Goal: Information Seeking & Learning: Learn about a topic

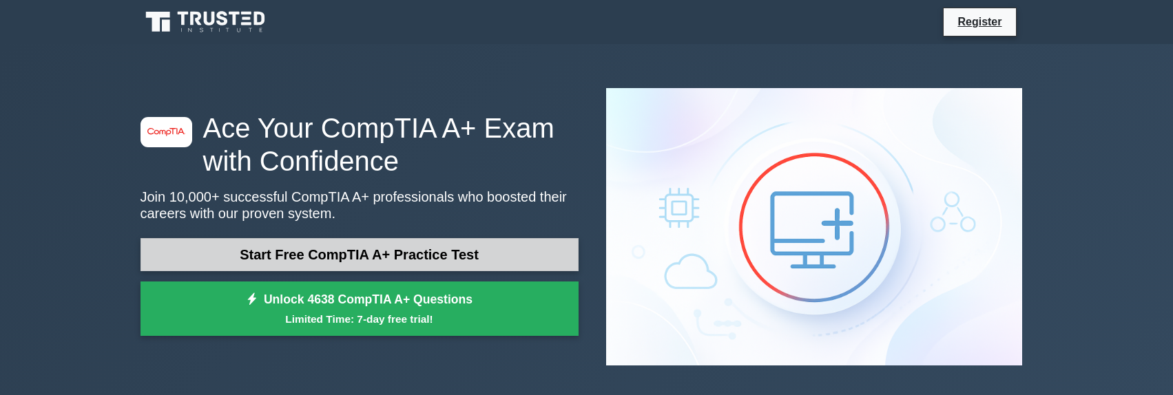
click at [474, 238] on link "Start Free CompTIA A+ Practice Test" at bounding box center [359, 254] width 438 height 33
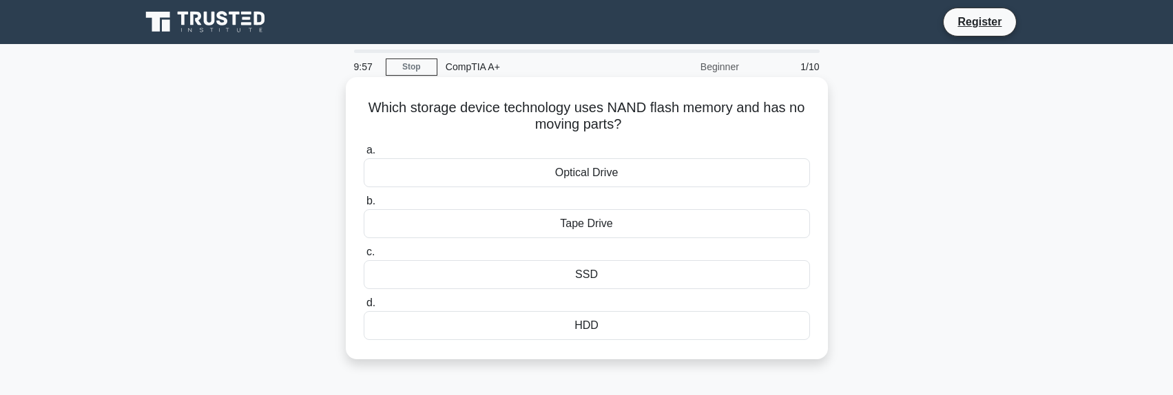
click at [597, 284] on div "SSD" at bounding box center [587, 274] width 446 height 29
click at [364, 257] on input "c. SSD" at bounding box center [364, 252] width 0 height 9
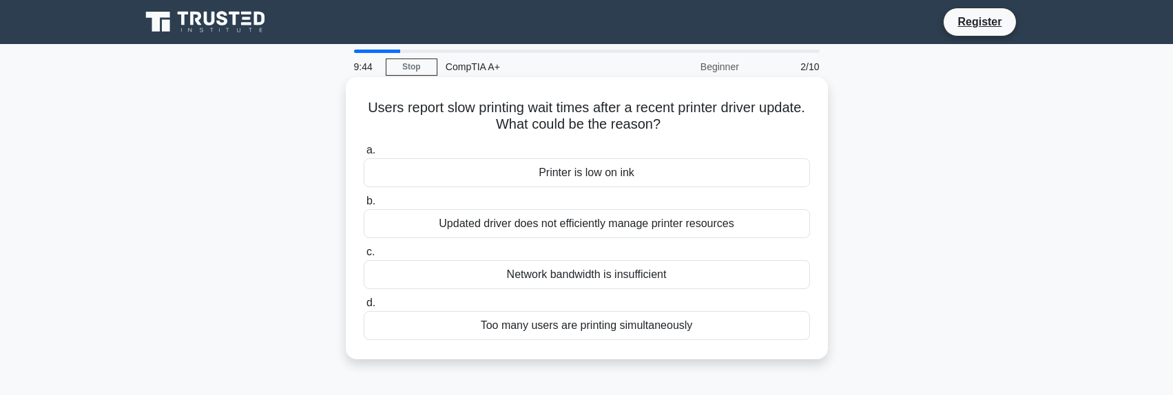
click at [632, 331] on div "Too many users are printing simultaneously" at bounding box center [587, 325] width 446 height 29
click at [364, 308] on input "d. Too many users are printing simultaneously" at bounding box center [364, 303] width 0 height 9
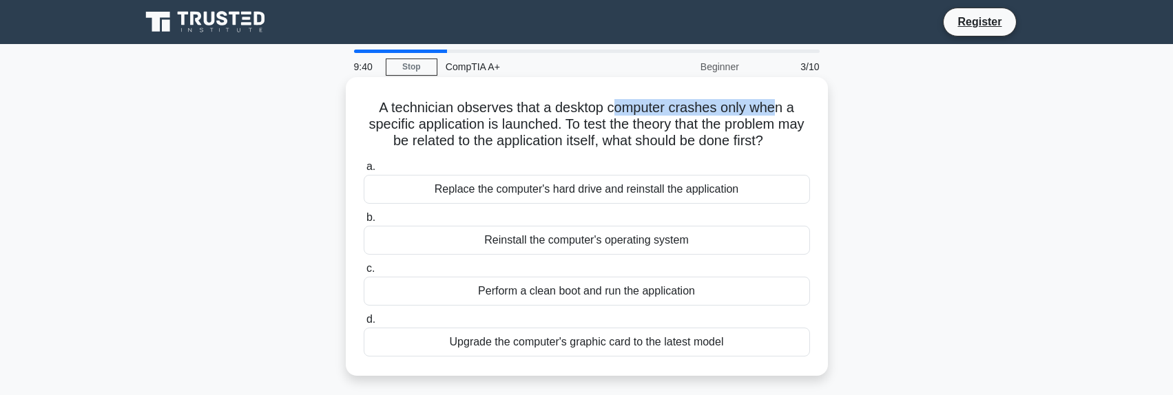
drag, startPoint x: 615, startPoint y: 111, endPoint x: 793, endPoint y: 113, distance: 177.7
click at [785, 110] on h5 "A technician observes that a desktop computer crashes only when a specific appl…" at bounding box center [586, 124] width 449 height 51
drag, startPoint x: 446, startPoint y: 127, endPoint x: 518, endPoint y: 127, distance: 72.3
click at [521, 127] on h5 "A technician observes that a desktop computer crashes only when a specific appl…" at bounding box center [586, 124] width 449 height 51
click at [612, 125] on h5 "A technician observes that a desktop computer crashes only when a specific appl…" at bounding box center [586, 124] width 449 height 51
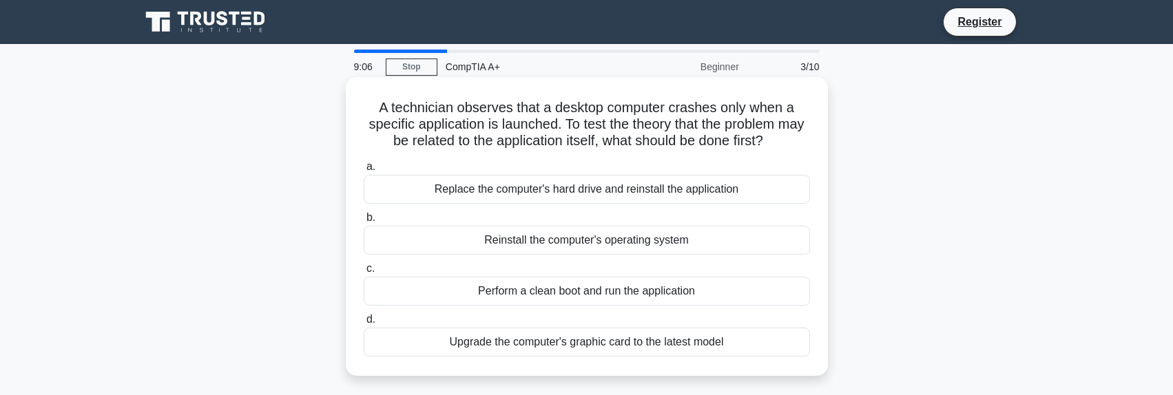
click at [686, 189] on div "Replace the computer's hard drive and reinstall the application" at bounding box center [587, 189] width 446 height 29
click at [364, 171] on input "a. Replace the computer's hard drive and reinstall the application" at bounding box center [364, 167] width 0 height 9
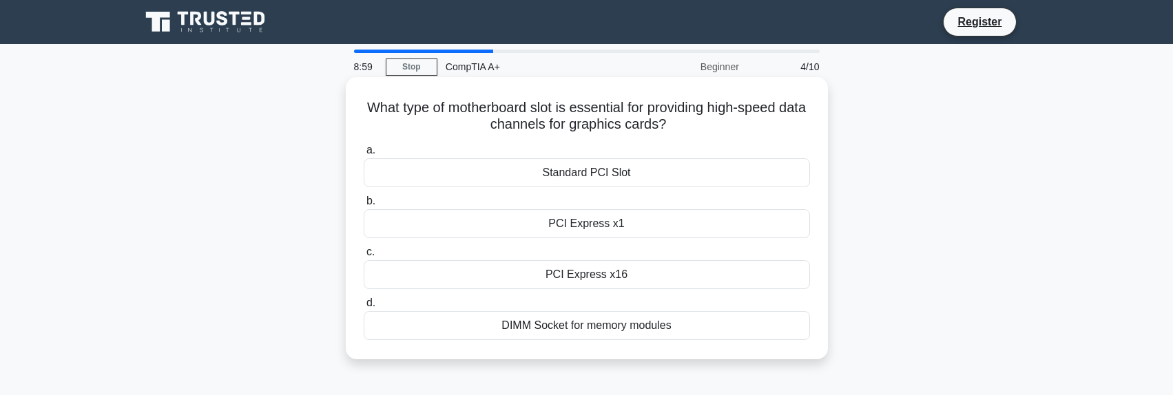
click at [664, 272] on div "PCI Express x16" at bounding box center [587, 274] width 446 height 29
click at [364, 257] on input "c. PCI Express x16" at bounding box center [364, 252] width 0 height 9
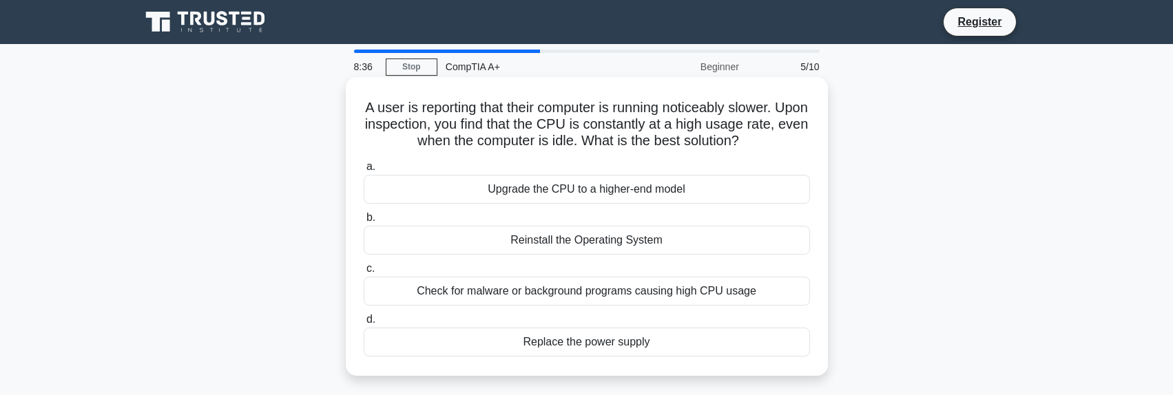
click at [660, 292] on div "Check for malware or background programs causing high CPU usage" at bounding box center [587, 291] width 446 height 29
click at [364, 273] on input "c. Check for malware or background programs causing high CPU usage" at bounding box center [364, 268] width 0 height 9
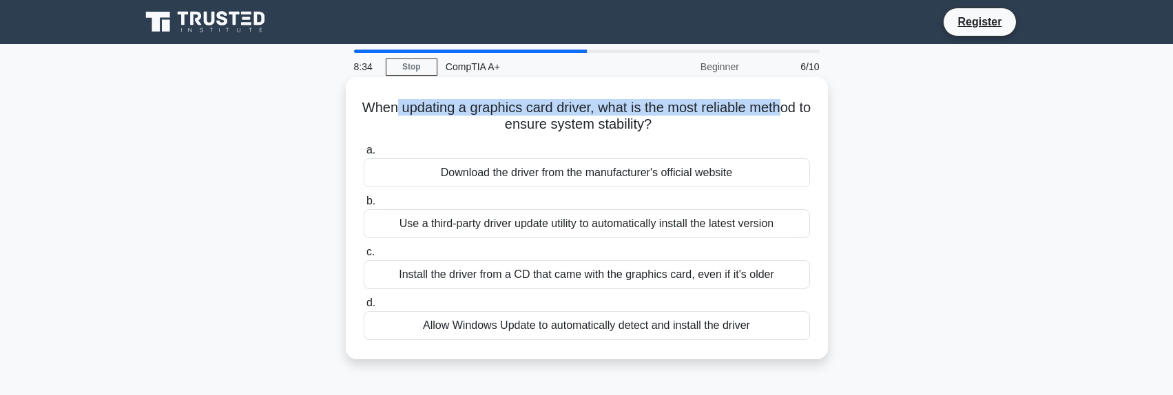
drag, startPoint x: 416, startPoint y: 112, endPoint x: 792, endPoint y: 112, distance: 376.0
click at [792, 112] on h5 "When updating a graphics card driver, what is the most reliable method to ensur…" at bounding box center [586, 116] width 449 height 34
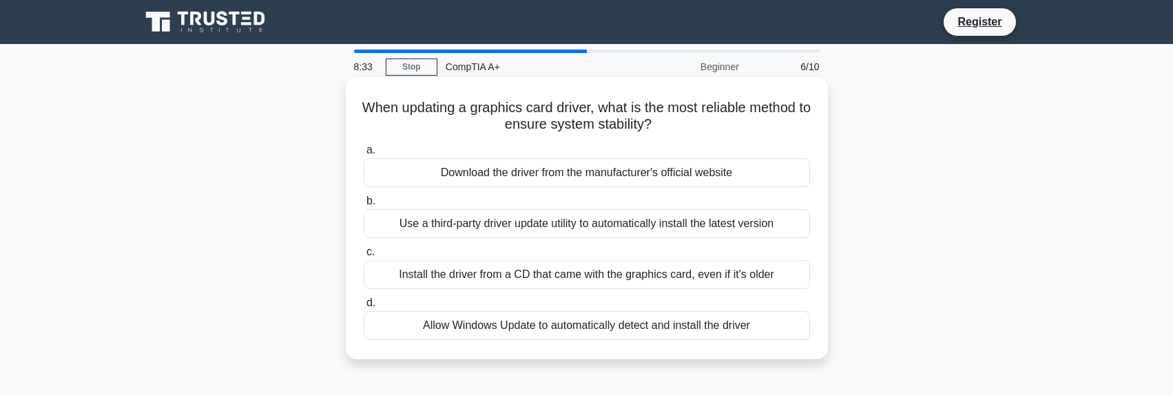
click at [755, 134] on h5 "When updating a graphics card driver, what is the most reliable method to ensur…" at bounding box center [586, 116] width 449 height 34
drag, startPoint x: 712, startPoint y: 123, endPoint x: 489, endPoint y: 119, distance: 223.2
click at [491, 119] on h5 "When updating a graphics card driver, what is the most reliable method to ensur…" at bounding box center [586, 116] width 449 height 34
click at [446, 125] on h5 "When updating a graphics card driver, what is the most reliable method to ensur…" at bounding box center [586, 116] width 449 height 34
click at [616, 177] on div "Download the driver from the manufacturer's official website" at bounding box center [587, 172] width 446 height 29
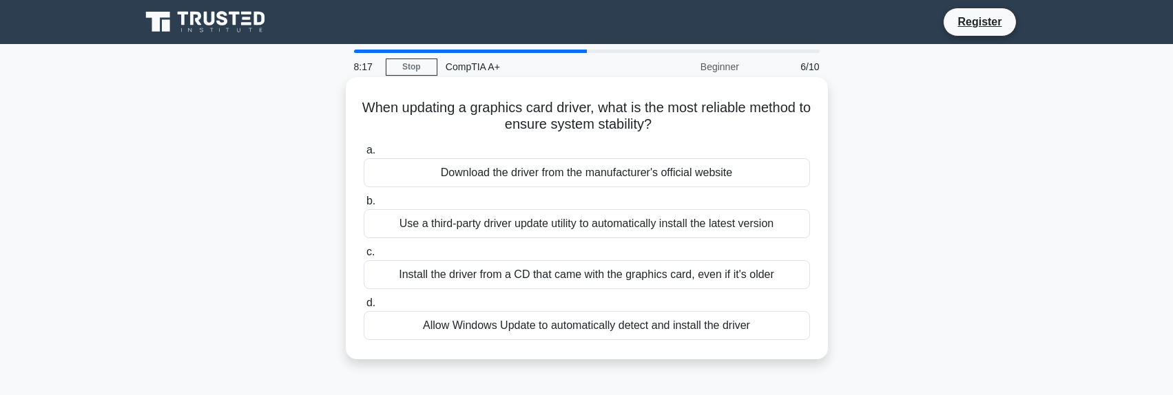
click at [364, 155] on input "a. Download the driver from the manufacturer's official website" at bounding box center [364, 150] width 0 height 9
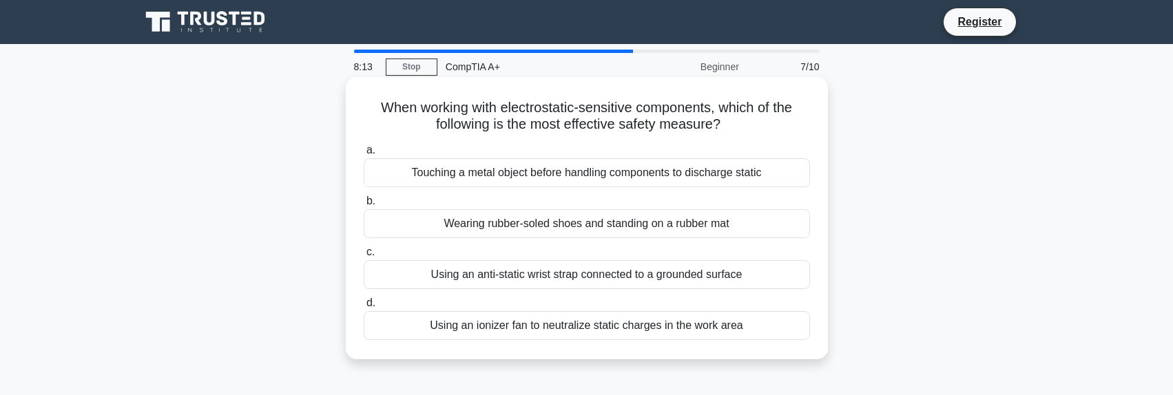
drag, startPoint x: 373, startPoint y: 107, endPoint x: 732, endPoint y: 135, distance: 360.5
click at [732, 135] on div "When working with electrostatic-sensitive components, which of the following is…" at bounding box center [586, 218] width 471 height 271
click at [763, 135] on div "When working with electrostatic-sensitive components, which of the following is…" at bounding box center [586, 218] width 471 height 271
click at [698, 281] on div "Using an anti-static wrist strap connected to a grounded surface" at bounding box center [587, 274] width 446 height 29
click at [364, 257] on input "c. Using an anti-static wrist strap connected to a grounded surface" at bounding box center [364, 252] width 0 height 9
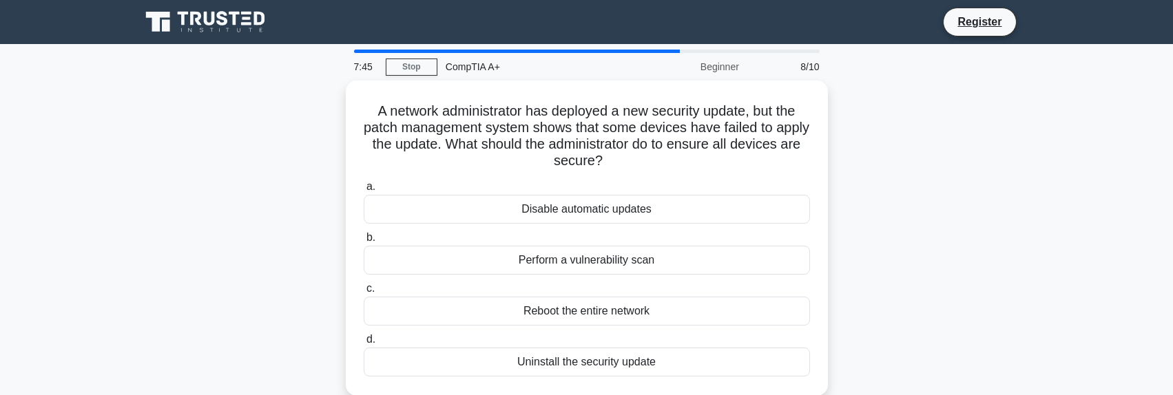
scroll to position [69, 0]
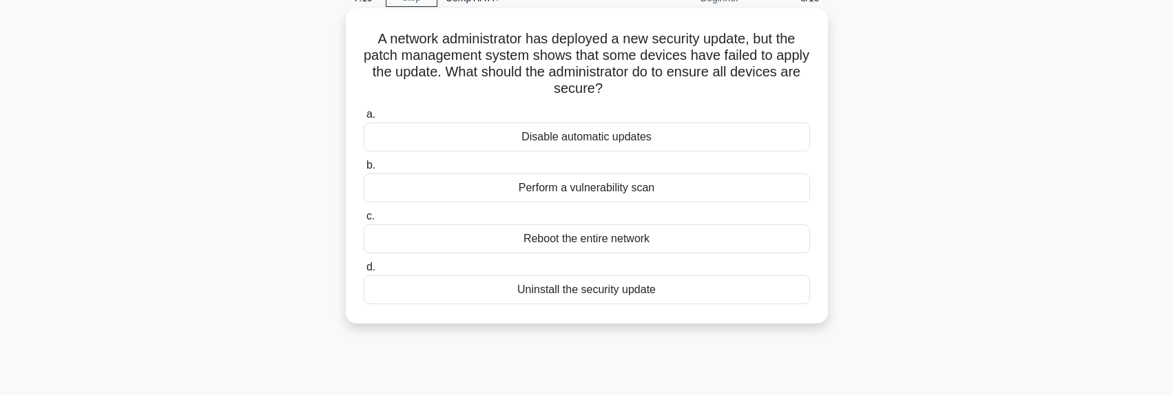
click at [663, 184] on div "Perform a vulnerability scan" at bounding box center [587, 188] width 446 height 29
click at [364, 170] on input "b. Perform a vulnerability scan" at bounding box center [364, 165] width 0 height 9
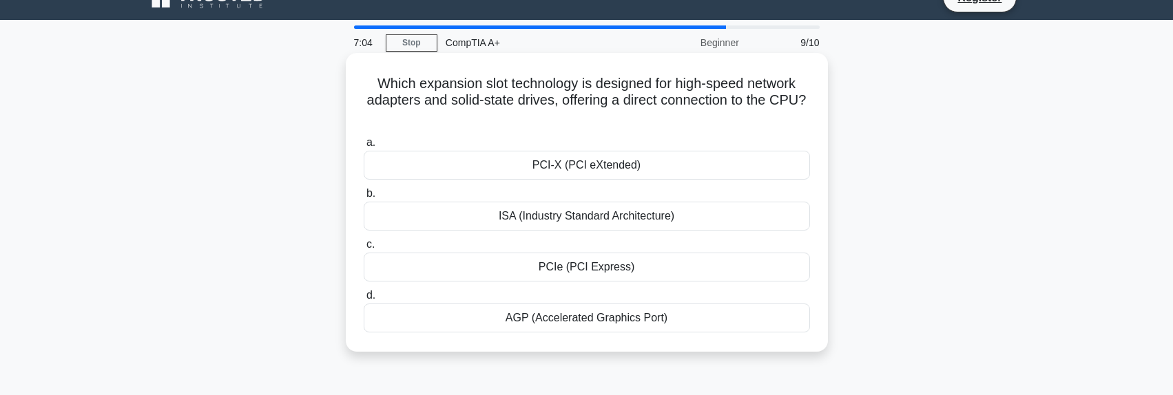
scroll to position [0, 0]
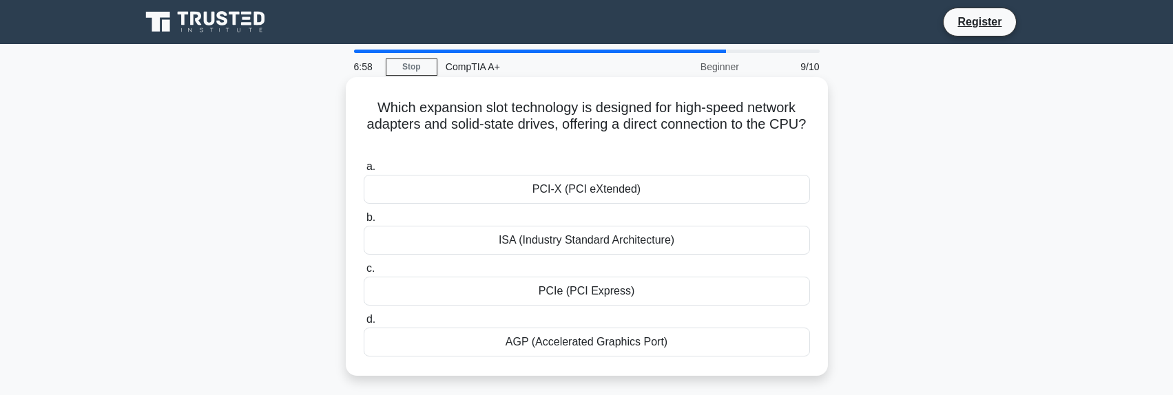
drag, startPoint x: 373, startPoint y: 107, endPoint x: 815, endPoint y: 135, distance: 443.0
click at [815, 135] on div "Which expansion slot technology is designed for high-speed network adapters and…" at bounding box center [586, 227] width 471 height 288
click at [740, 135] on h5 "Which expansion slot technology is designed for high-speed network adapters and…" at bounding box center [586, 124] width 449 height 51
drag, startPoint x: 457, startPoint y: 129, endPoint x: 702, endPoint y: 132, distance: 245.9
click at [702, 132] on h5 "Which expansion slot technology is designed for high-speed network adapters and…" at bounding box center [586, 124] width 449 height 51
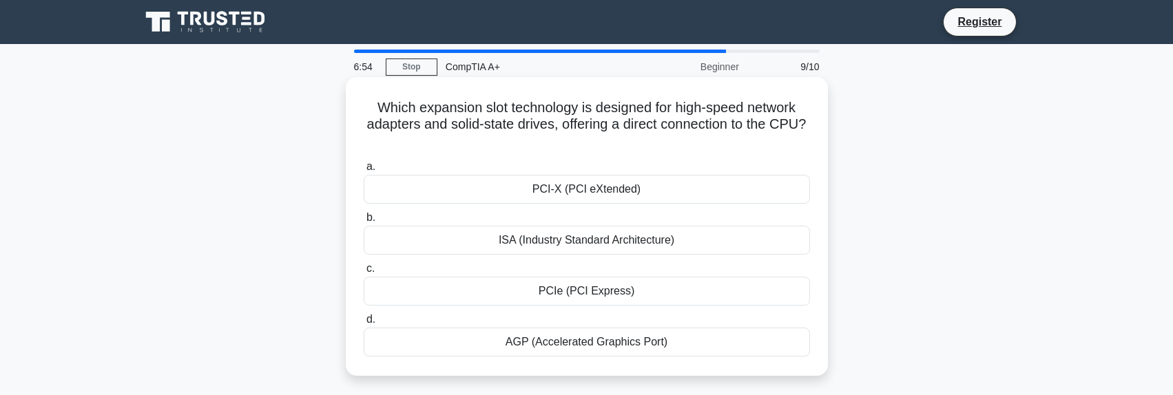
click at [649, 138] on h5 "Which expansion slot technology is designed for high-speed network adapters and…" at bounding box center [586, 124] width 449 height 51
drag, startPoint x: 439, startPoint y: 105, endPoint x: 569, endPoint y: 107, distance: 129.5
click at [566, 107] on h5 "Which expansion slot technology is designed for high-speed network adapters and…" at bounding box center [586, 124] width 449 height 51
click at [569, 107] on h5 "Which expansion slot technology is designed for high-speed network adapters and…" at bounding box center [586, 124] width 449 height 51
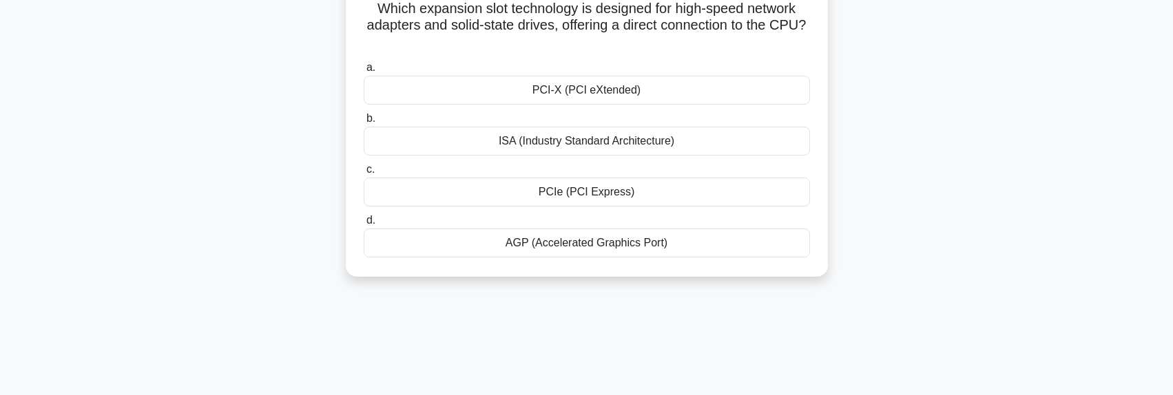
scroll to position [69, 0]
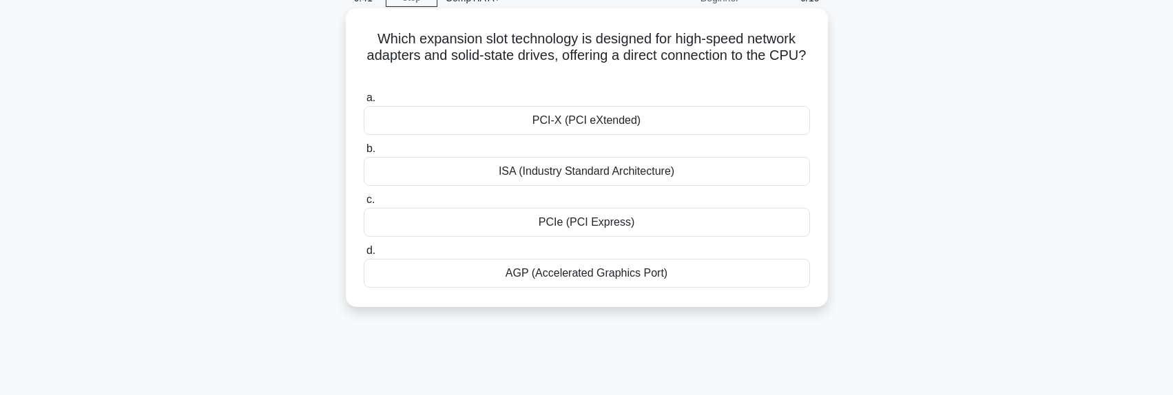
click at [636, 220] on div "PCIe (PCI Express)" at bounding box center [587, 222] width 446 height 29
click at [364, 205] on input "c. PCIe (PCI Express)" at bounding box center [364, 200] width 0 height 9
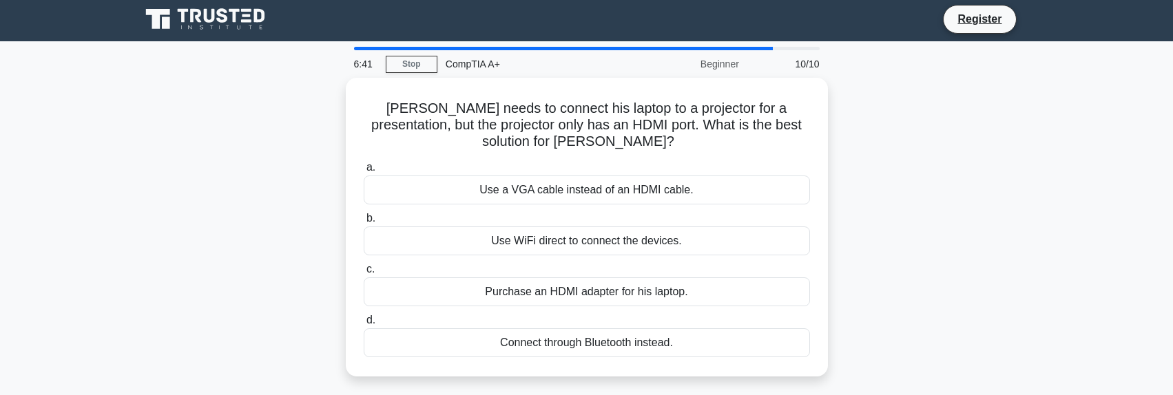
scroll to position [0, 0]
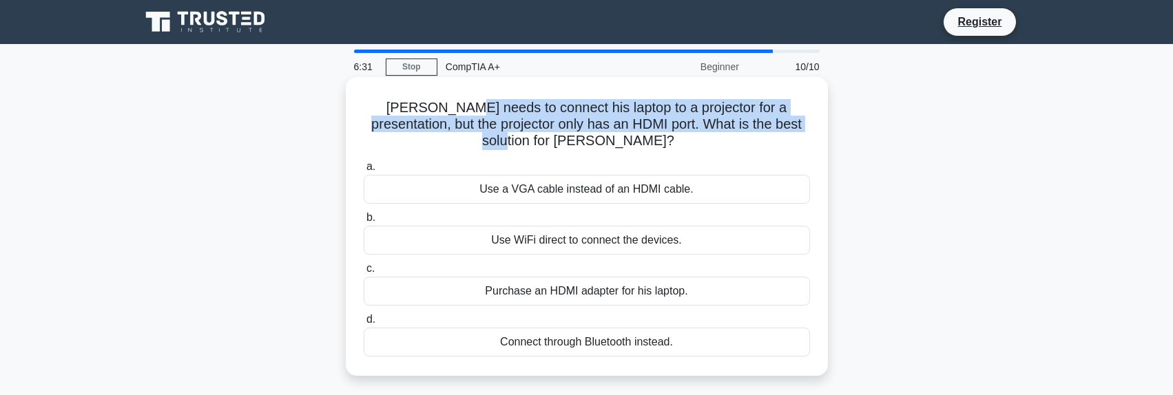
drag, startPoint x: 443, startPoint y: 109, endPoint x: 786, endPoint y: 123, distance: 343.3
click at [786, 123] on h5 "Tom needs to connect his laptop to a projector for a presentation, but the proj…" at bounding box center [586, 124] width 449 height 51
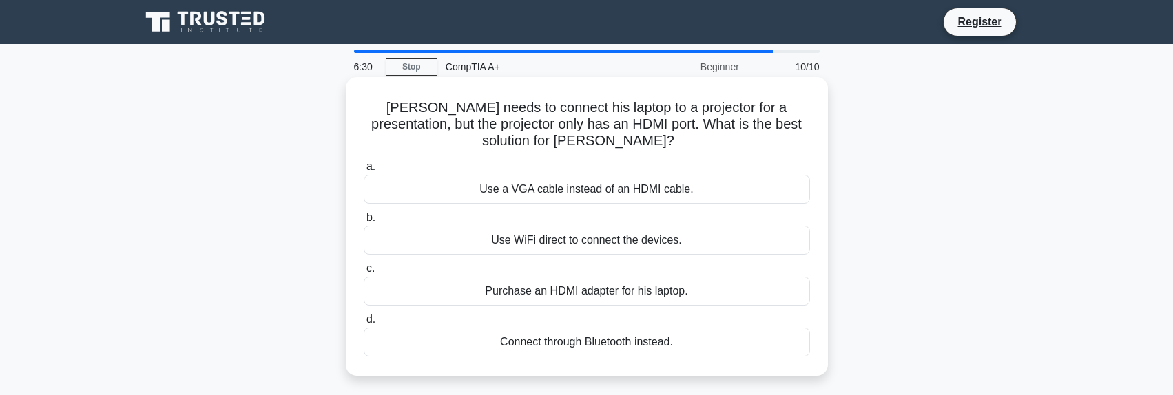
click at [595, 143] on h5 "Tom needs to connect his laptop to a projector for a presentation, but the proj…" at bounding box center [586, 124] width 449 height 51
click at [629, 242] on div "Use WiFi direct to connect the devices." at bounding box center [587, 240] width 446 height 29
click at [364, 222] on input "b. Use WiFi direct to connect the devices." at bounding box center [364, 217] width 0 height 9
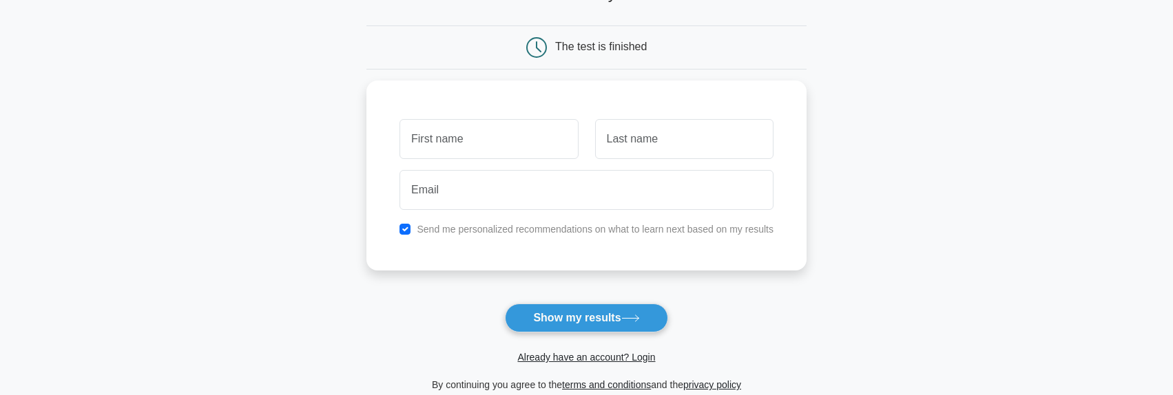
scroll to position [138, 0]
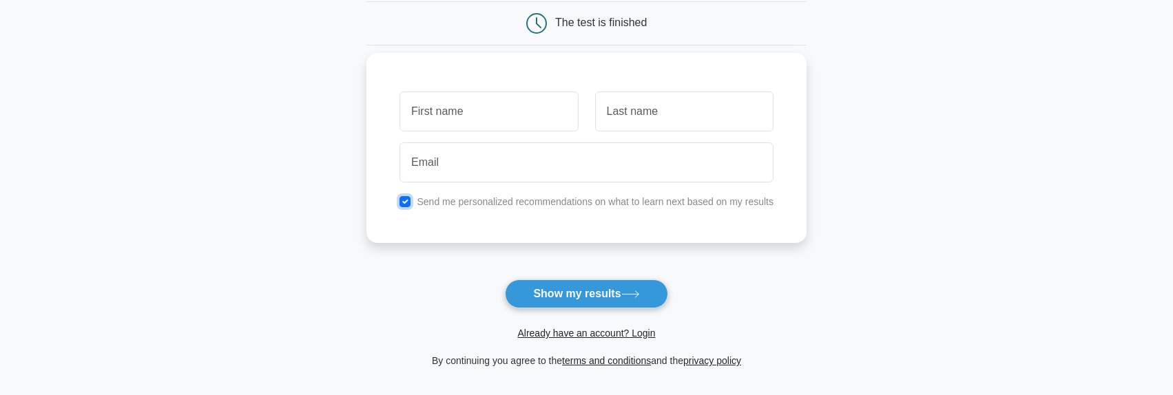
click at [402, 202] on input "checkbox" at bounding box center [404, 201] width 11 height 11
checkbox input "false"
click at [492, 121] on input "text" at bounding box center [488, 112] width 178 height 40
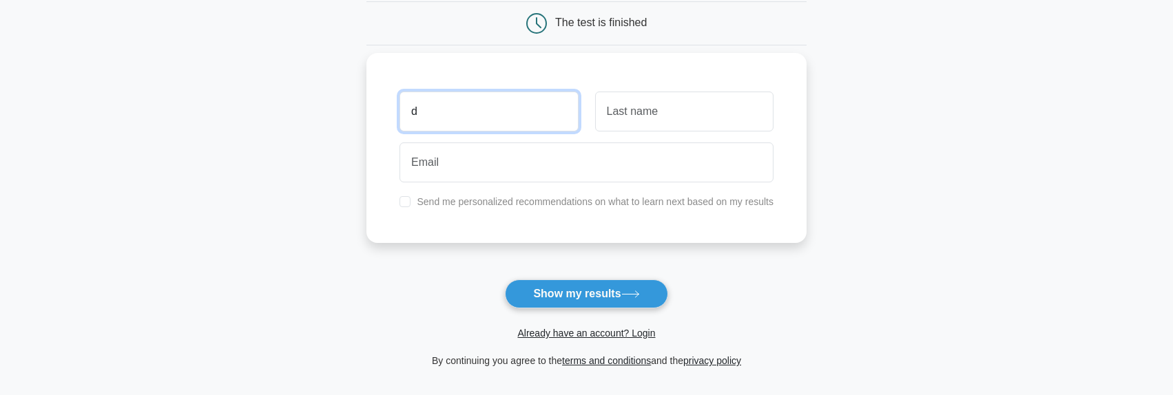
type input "d"
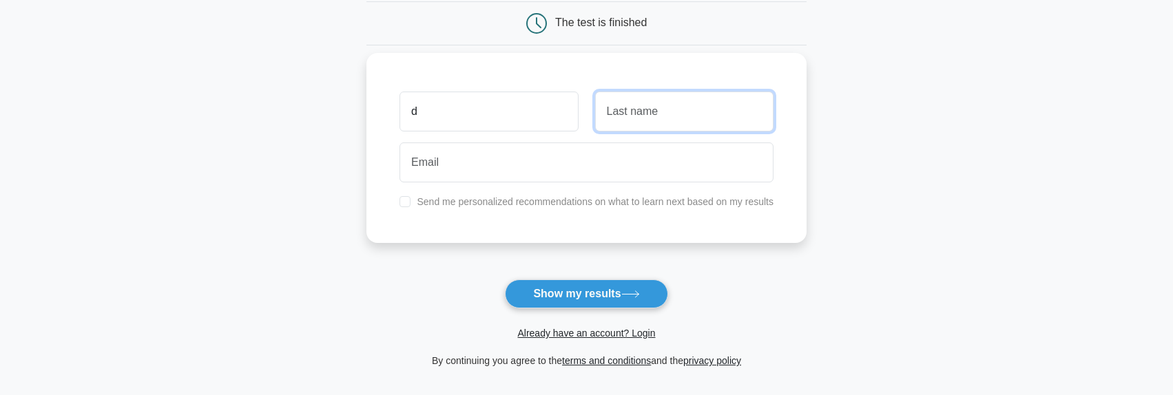
click at [633, 111] on input "text" at bounding box center [684, 112] width 178 height 40
type input "s"
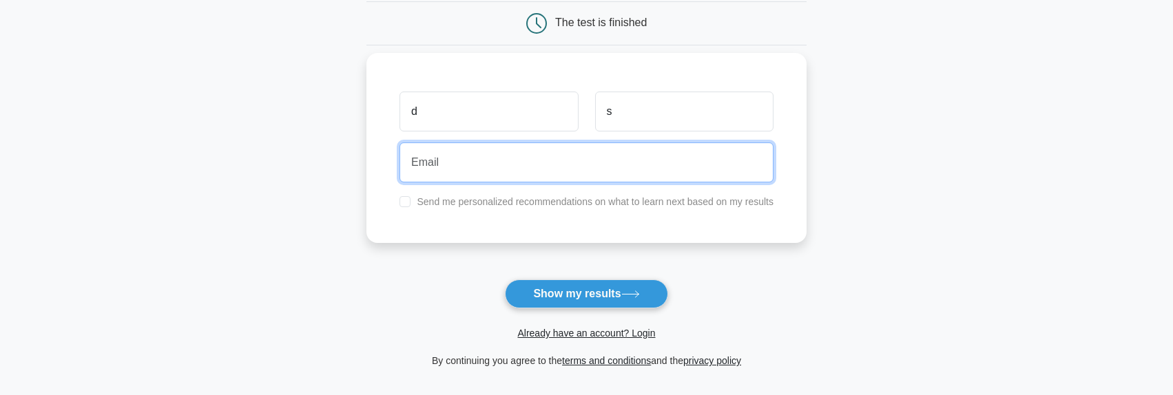
click at [520, 161] on input "email" at bounding box center [586, 163] width 374 height 40
type input "porgo@protonmail.com"
click at [505, 280] on button "Show my results" at bounding box center [586, 294] width 163 height 29
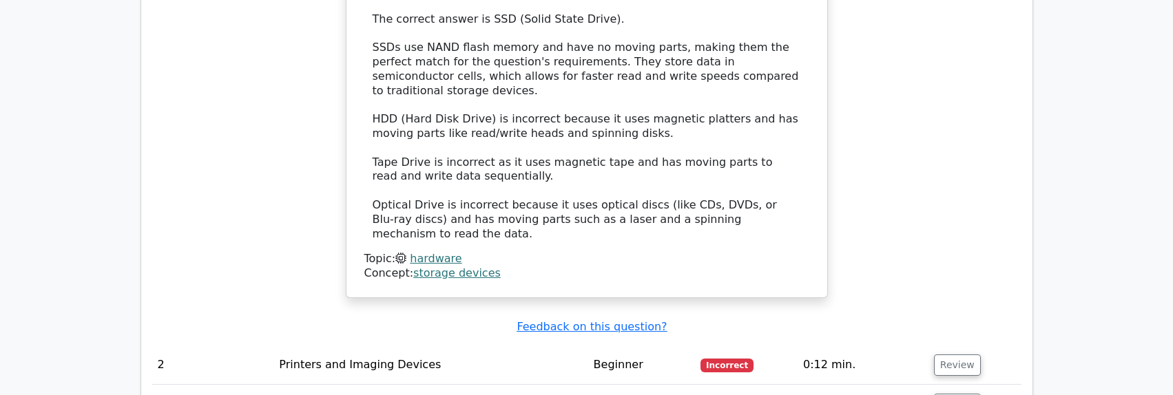
scroll to position [1653, 0]
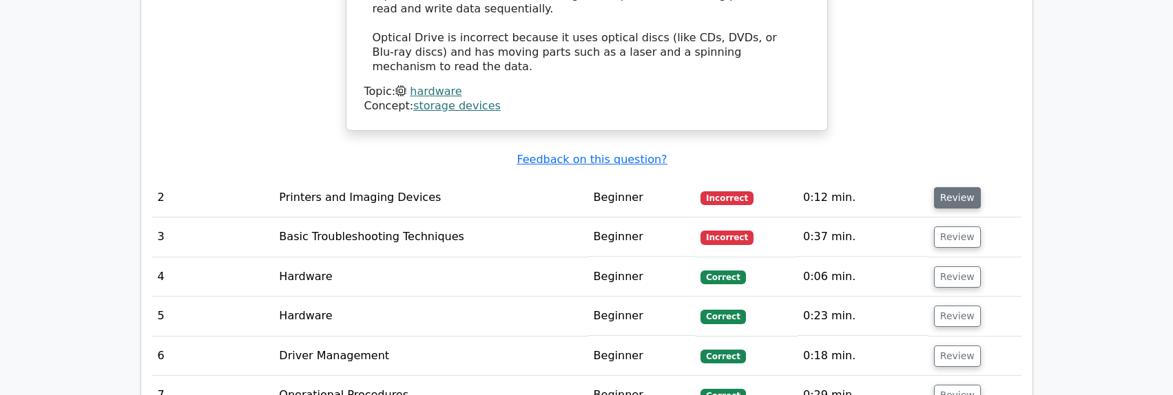
click at [957, 187] on button "Review" at bounding box center [957, 197] width 47 height 21
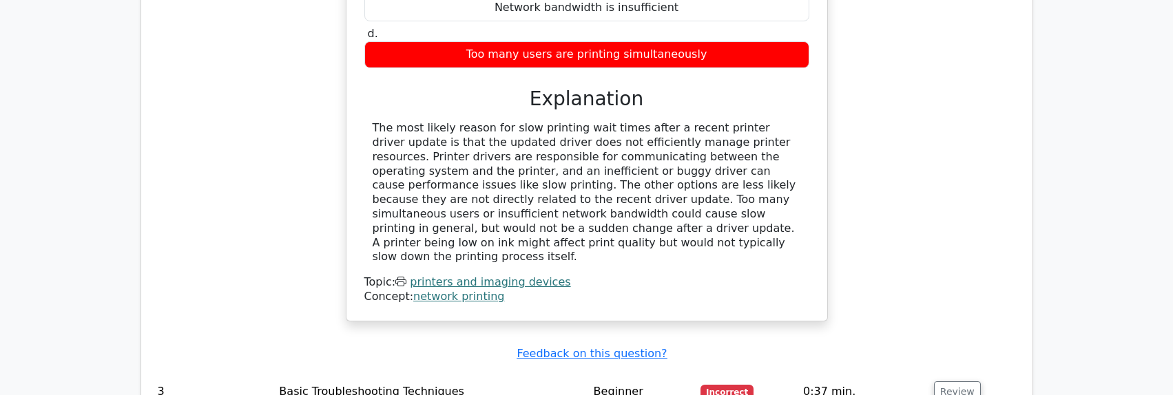
scroll to position [2204, 0]
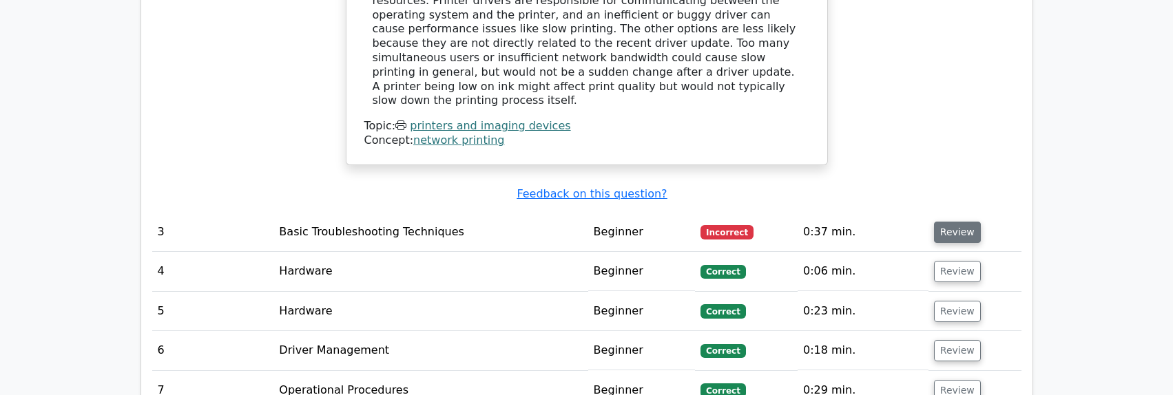
click at [963, 222] on button "Review" at bounding box center [957, 232] width 47 height 21
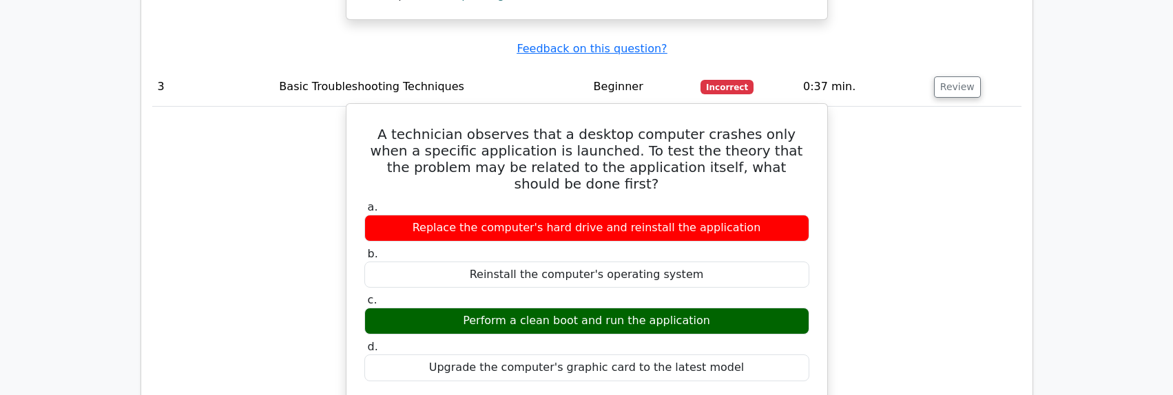
scroll to position [2342, 0]
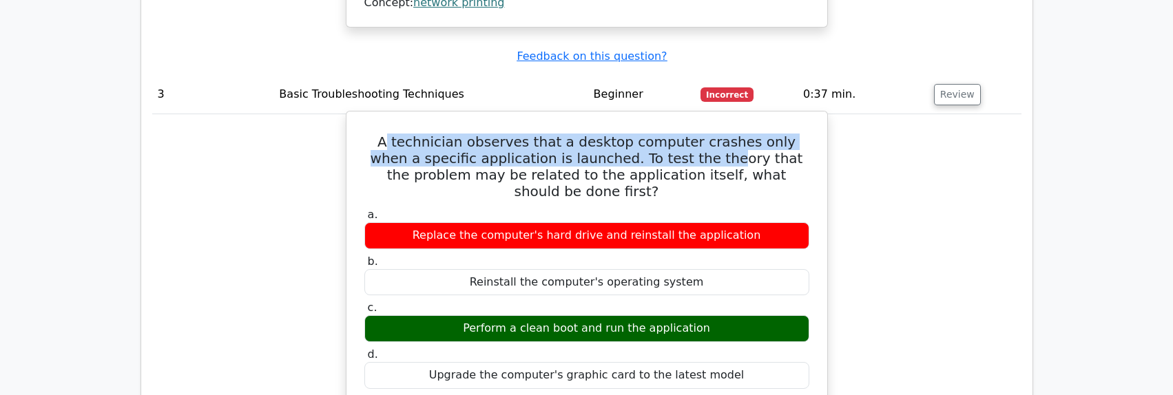
drag, startPoint x: 383, startPoint y: 43, endPoint x: 758, endPoint y: 83, distance: 377.4
click at [696, 134] on h5 "A technician observes that a desktop computer crashes only when a specific appl…" at bounding box center [587, 167] width 448 height 66
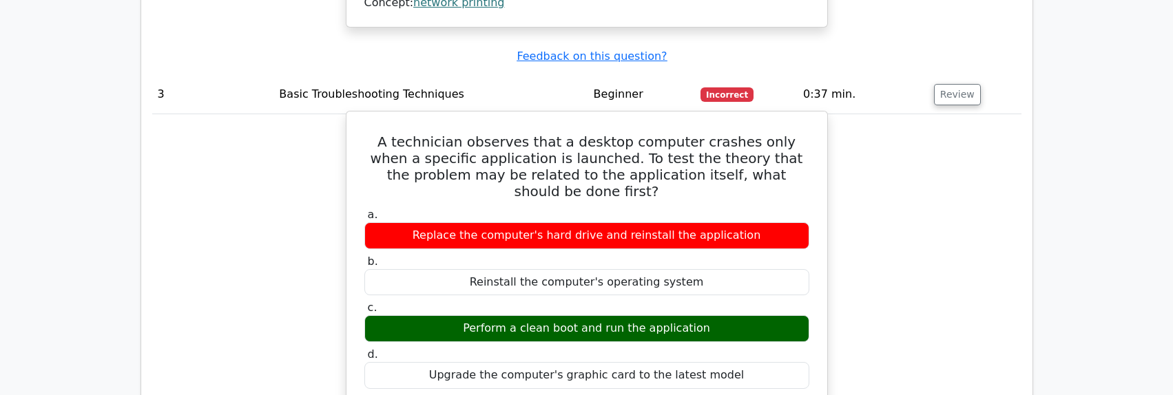
click at [775, 134] on h5 "A technician observes that a desktop computer crashes only when a specific appl…" at bounding box center [587, 167] width 448 height 66
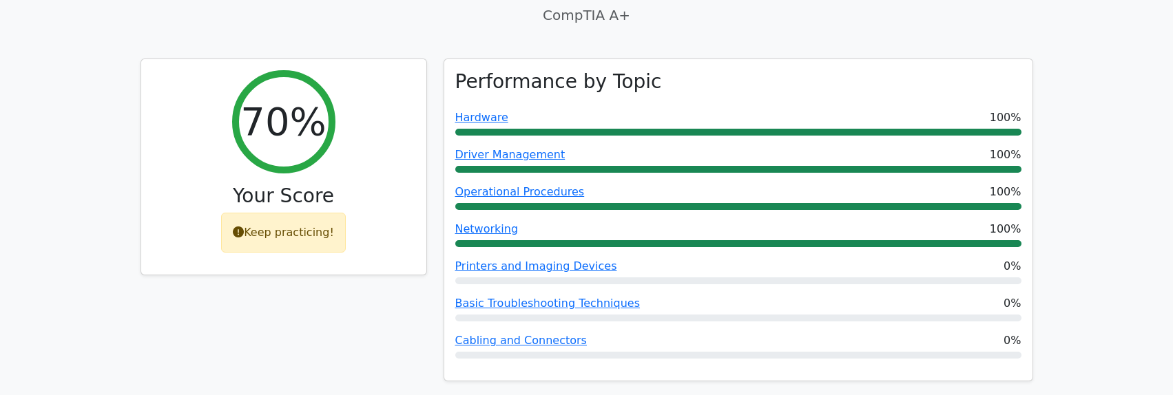
scroll to position [344, 0]
